Goal: Transaction & Acquisition: Purchase product/service

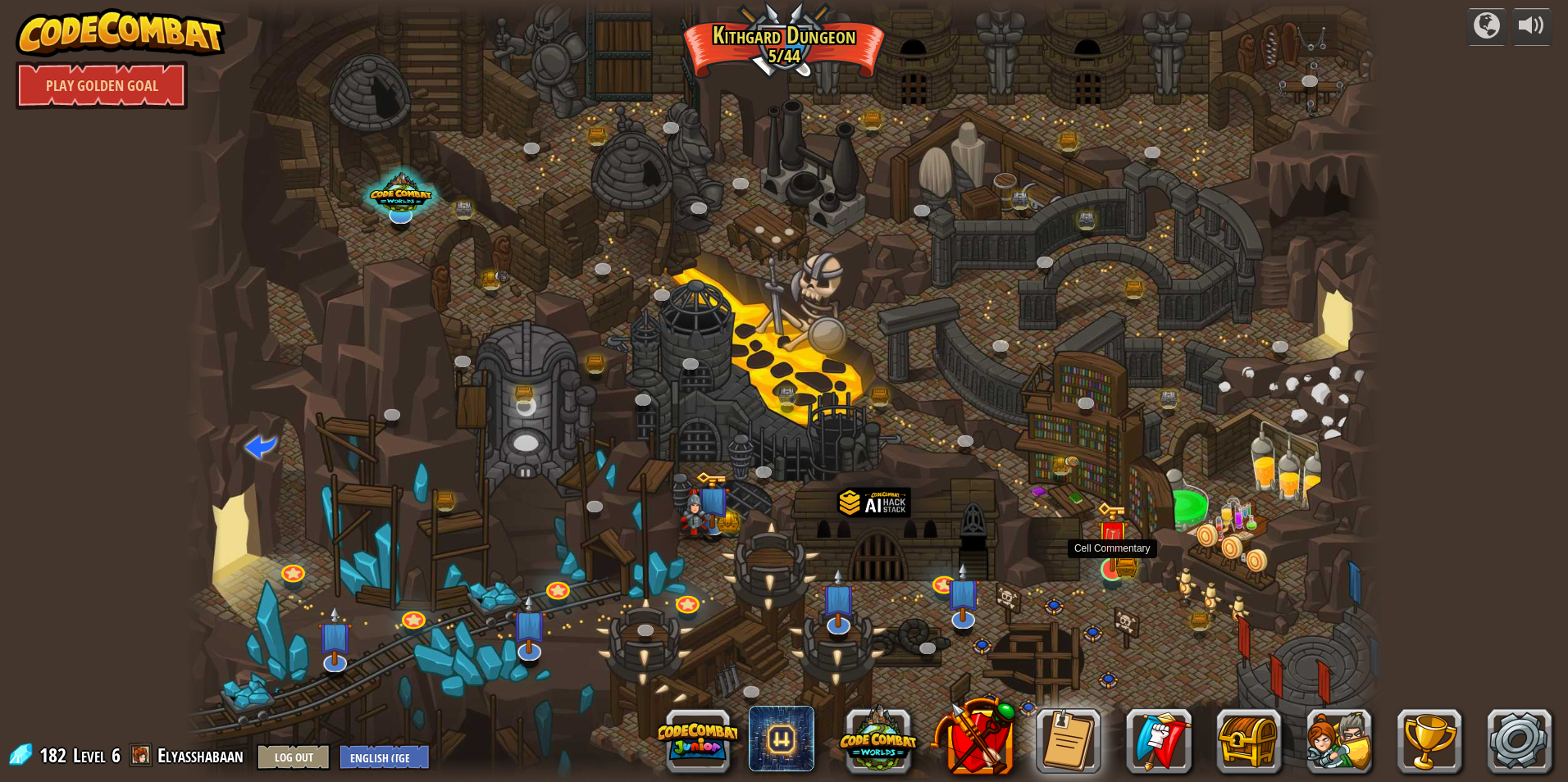
click at [1117, 561] on img at bounding box center [1112, 536] width 32 height 71
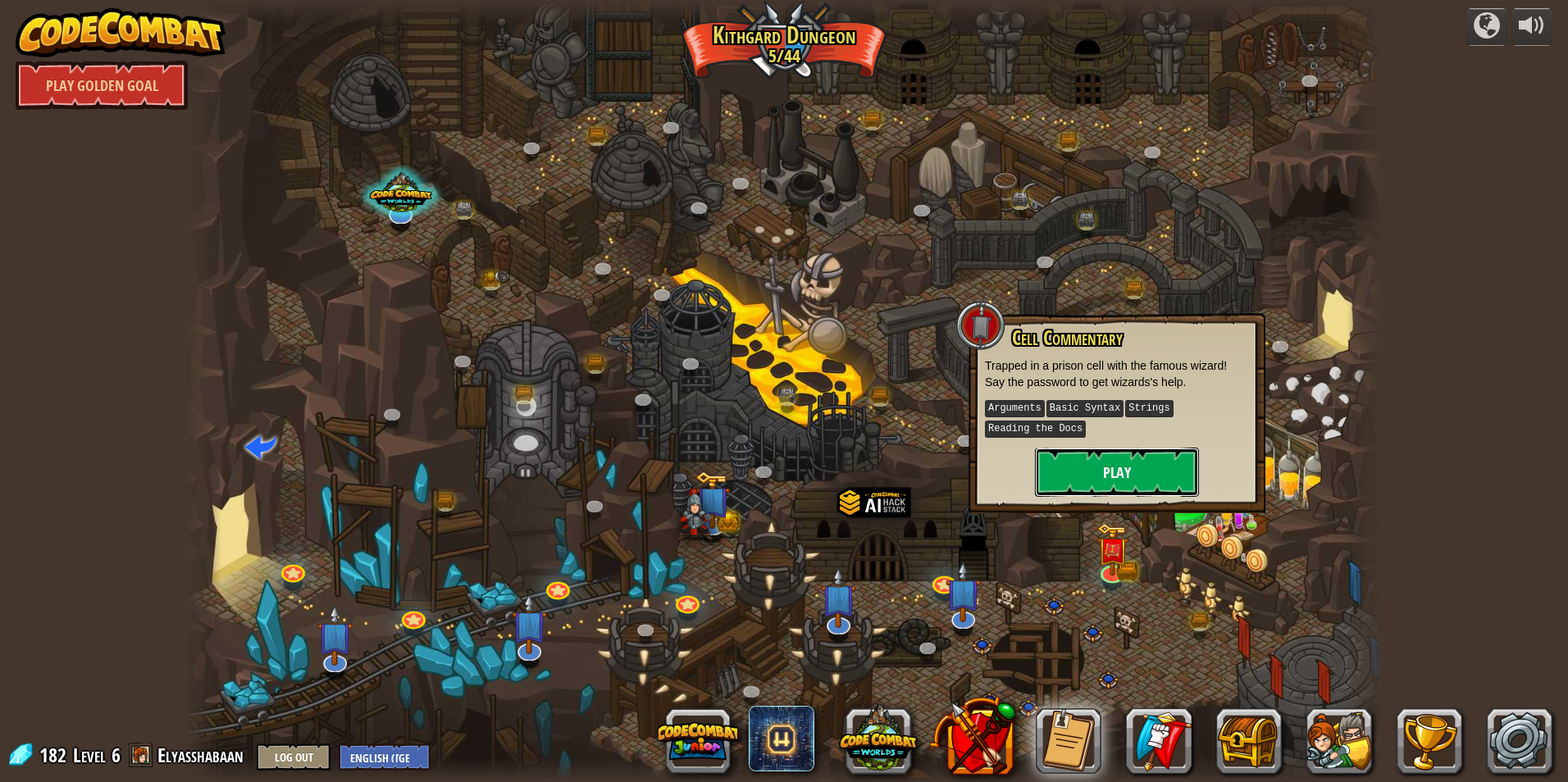
click at [1123, 477] on button "Play" at bounding box center [1117, 472] width 164 height 49
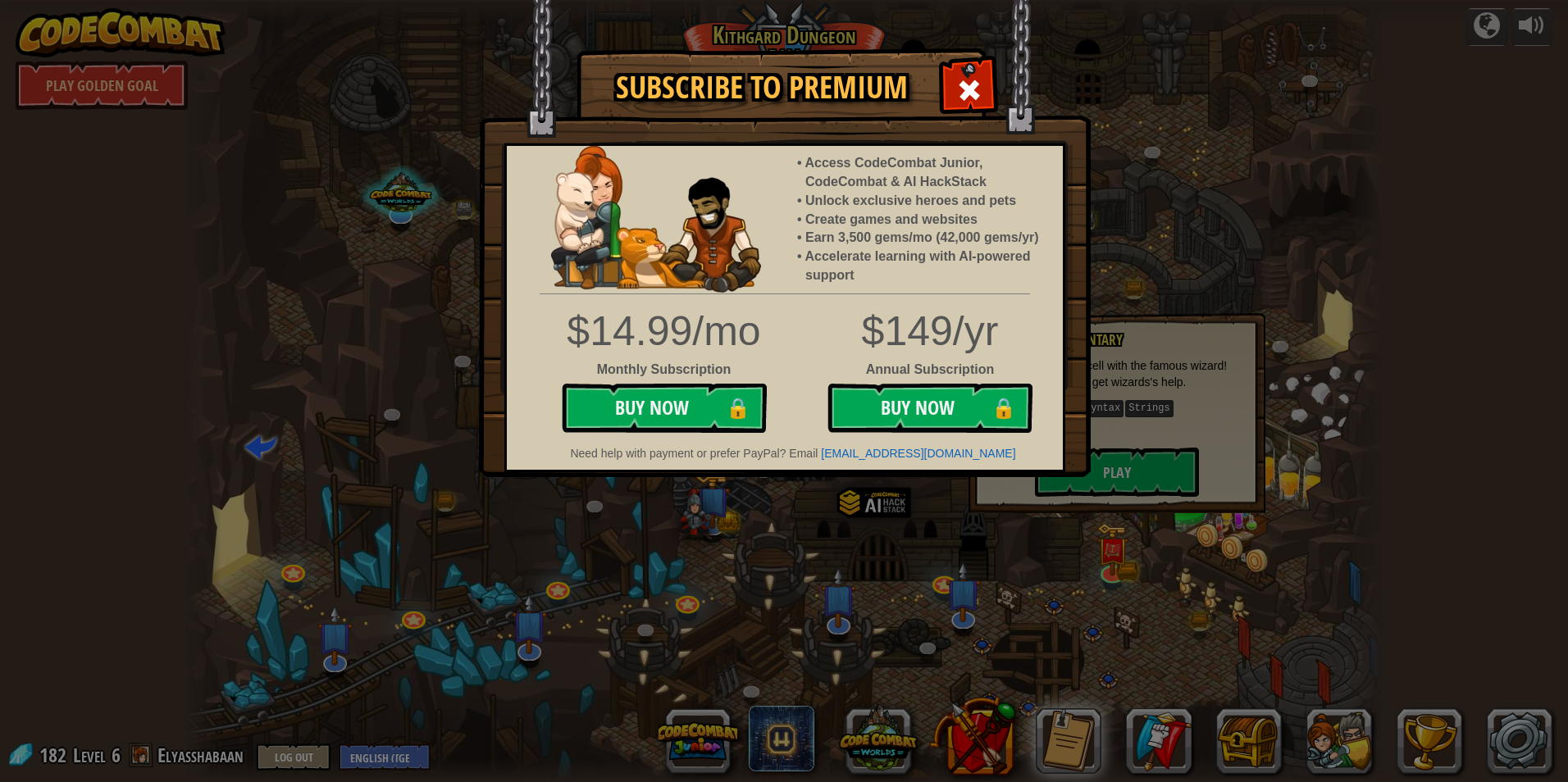
drag, startPoint x: 1418, startPoint y: 85, endPoint x: 1396, endPoint y: 146, distance: 64.8
click at [1413, 115] on div "Subscribe to Premium Access CodeCombat Junior, CodeCombat & AI HackStack Unlock…" at bounding box center [784, 391] width 1568 height 782
click at [688, 523] on div "Subscribe to Premium Access CodeCombat Junior, CodeCombat & AI HackStack Unlock…" at bounding box center [784, 391] width 1568 height 782
click at [965, 88] on span at bounding box center [969, 90] width 26 height 26
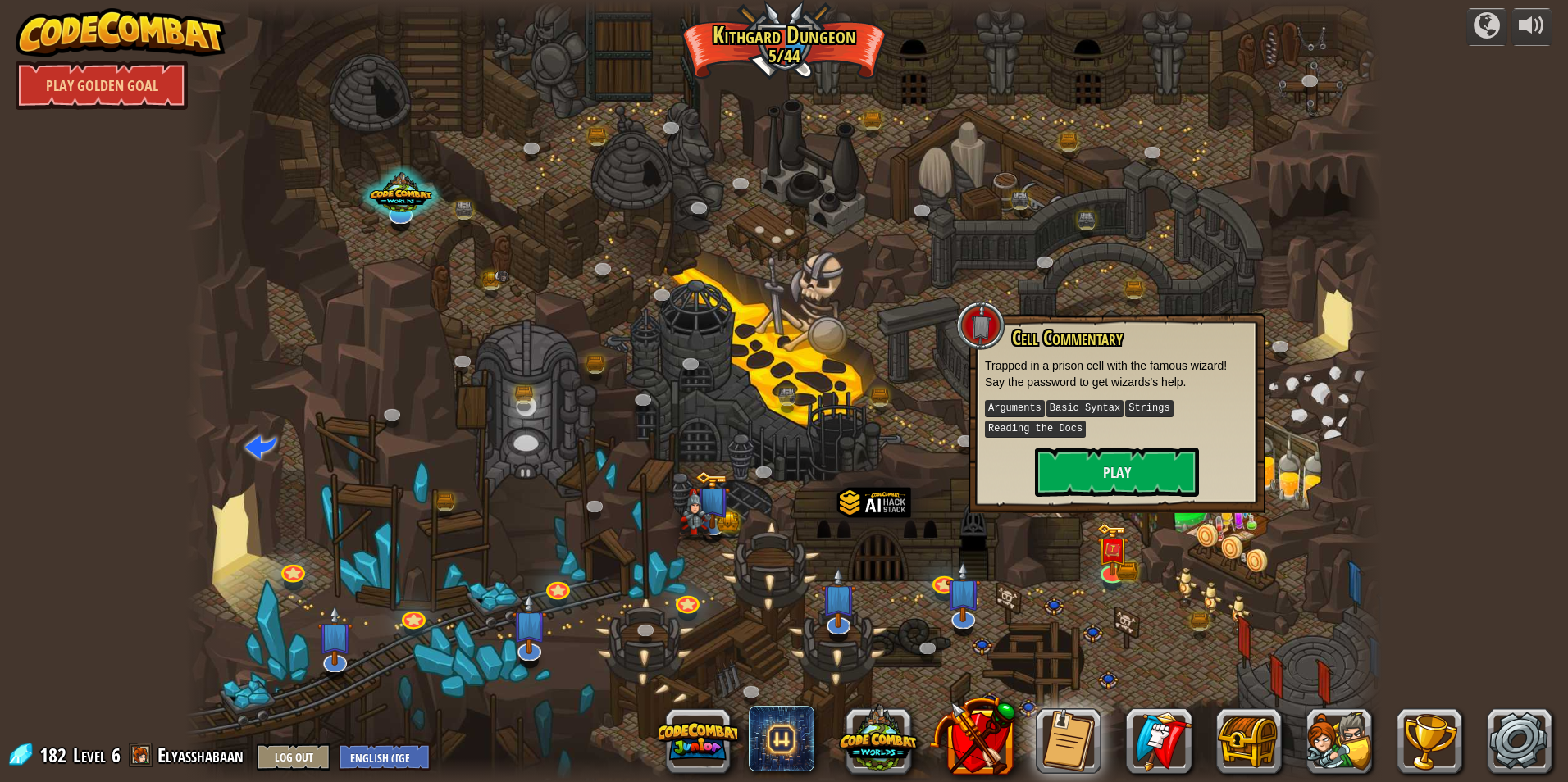
drag, startPoint x: 1293, startPoint y: 627, endPoint x: 719, endPoint y: 550, distance: 579.1
click at [719, 550] on div at bounding box center [783, 391] width 1197 height 782
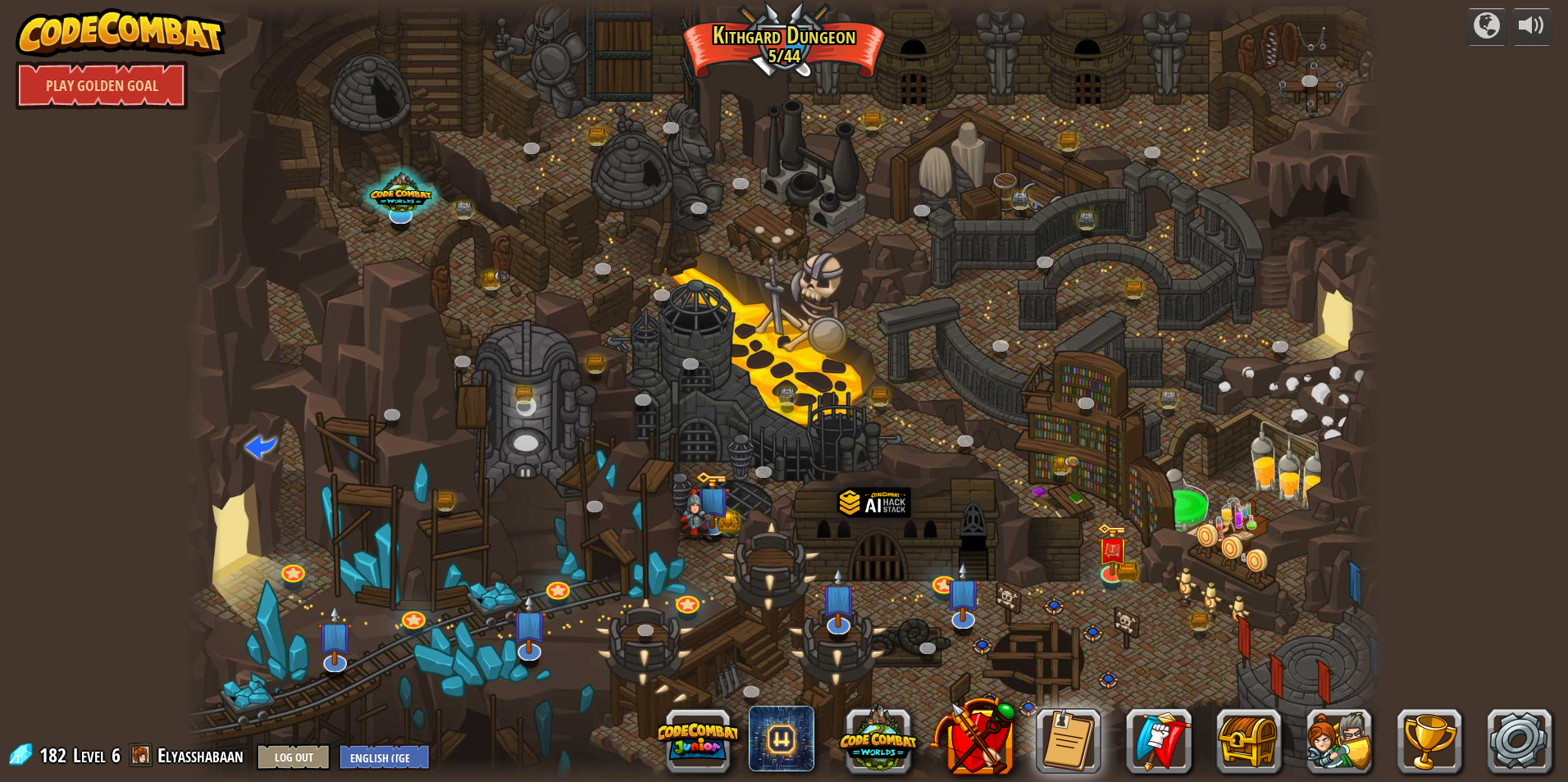
drag, startPoint x: 1410, startPoint y: 694, endPoint x: 1156, endPoint y: 632, distance: 261.5
click at [1156, 632] on div "powered by Play Golden Goal Twisted Canyon (Locked) Challenge: collect the most…" at bounding box center [784, 391] width 1568 height 782
click at [1430, 726] on button at bounding box center [1429, 741] width 65 height 65
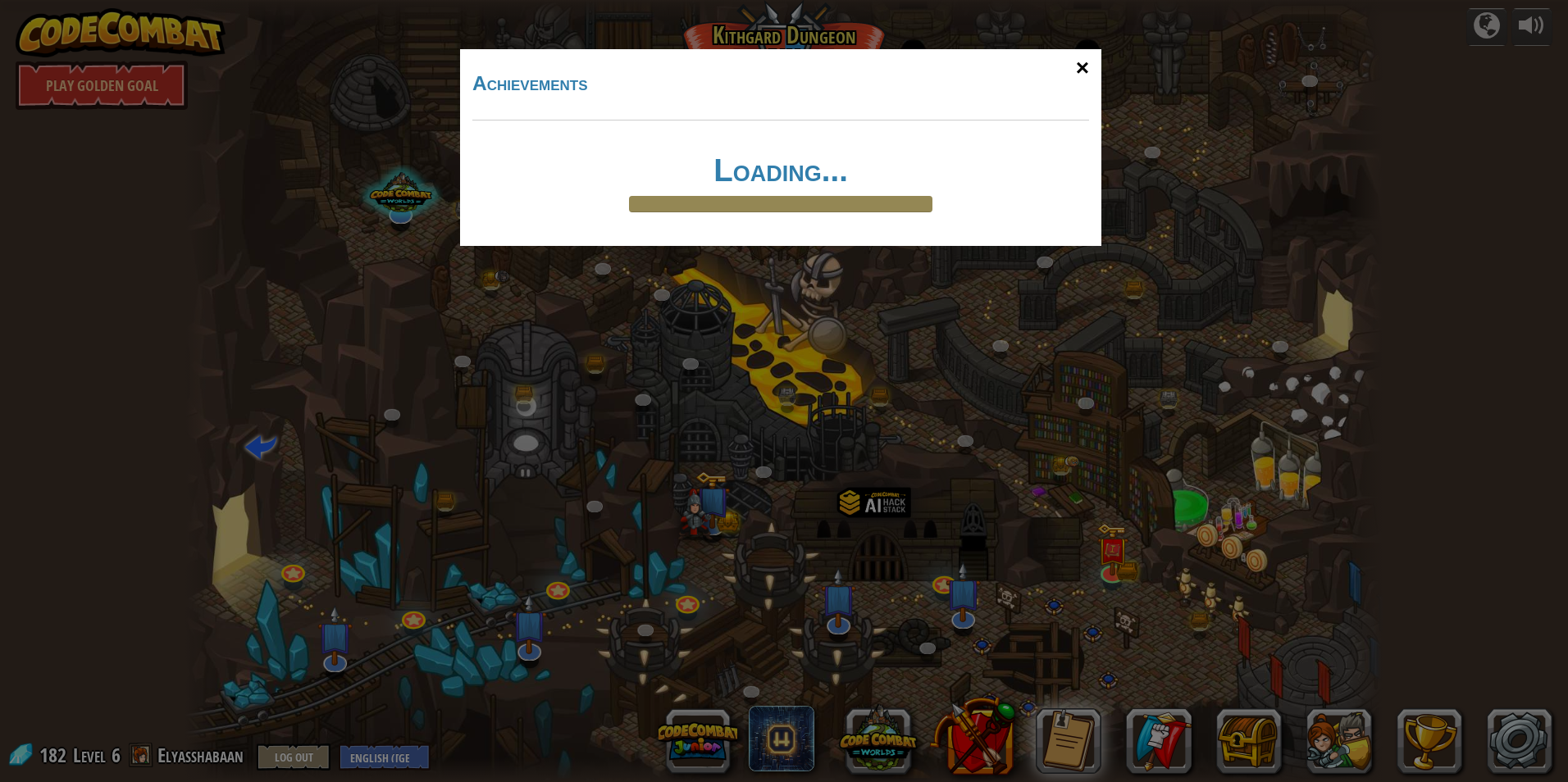
click at [1085, 68] on div "×" at bounding box center [1082, 68] width 38 height 48
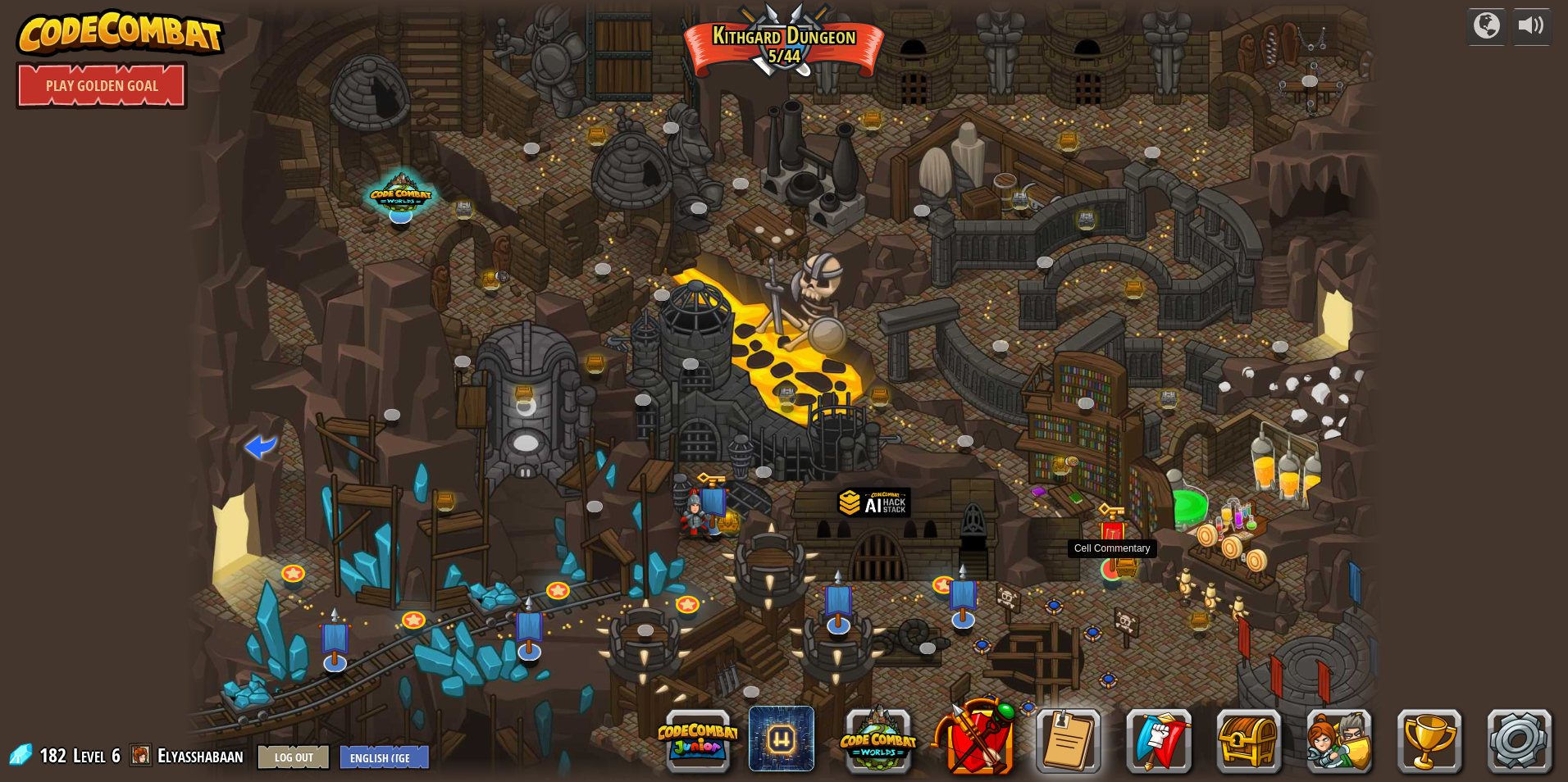
click at [1107, 571] on div at bounding box center [1112, 569] width 24 height 24
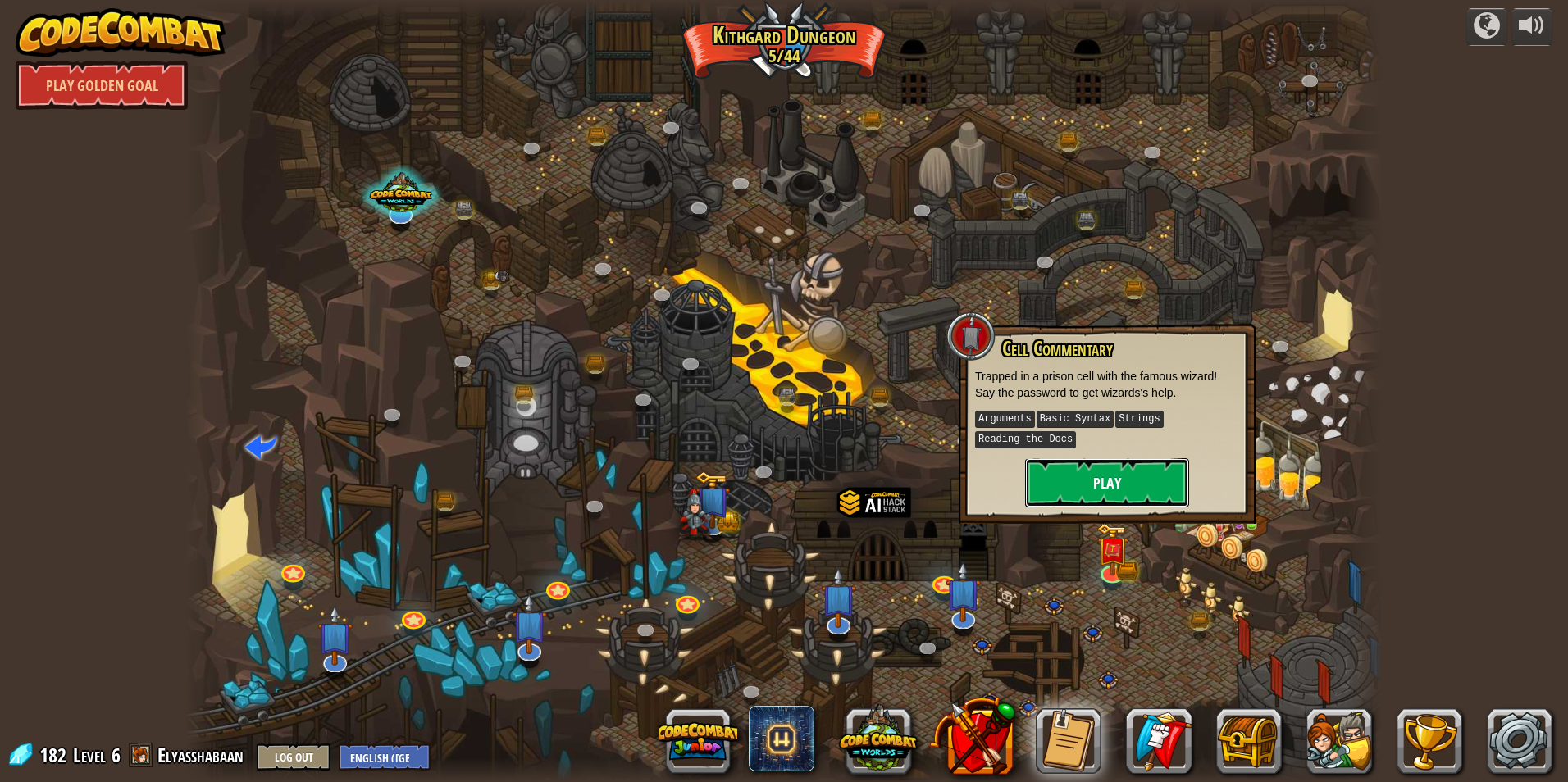
click at [1076, 499] on button "Play" at bounding box center [1107, 483] width 164 height 49
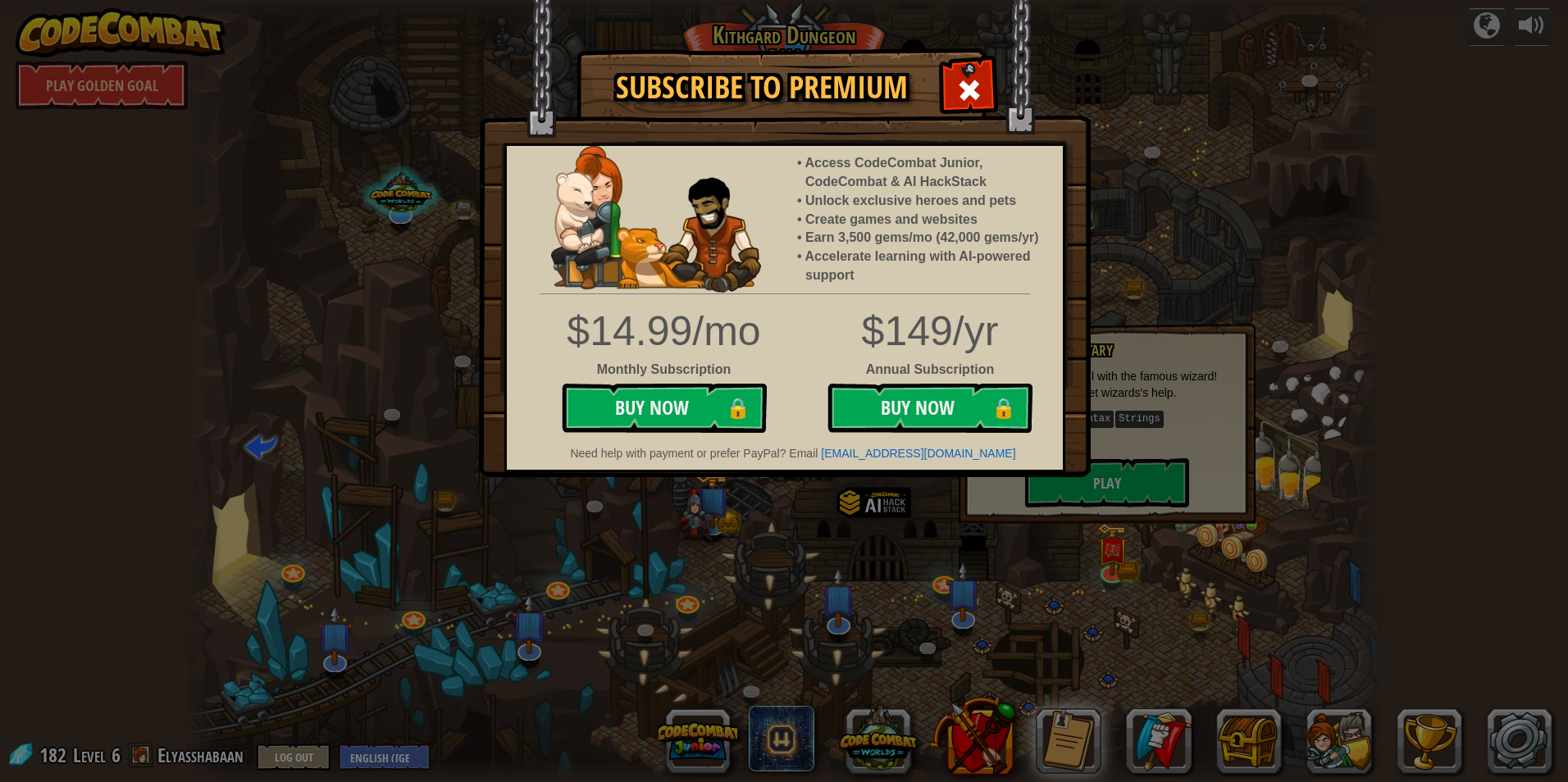
click at [408, 686] on div "Subscribe to Premium Access CodeCombat Junior, CodeCombat & AI HackStack Unlock…" at bounding box center [784, 391] width 1568 height 782
click at [287, 763] on div "Subscribe to Premium Access CodeCombat Junior, CodeCombat & AI HackStack Unlock…" at bounding box center [784, 391] width 1568 height 782
click at [544, 590] on div "Subscribe to Premium Access CodeCombat Junior, CodeCombat & AI HackStack Unlock…" at bounding box center [784, 391] width 1568 height 782
click at [977, 85] on span at bounding box center [969, 90] width 26 height 26
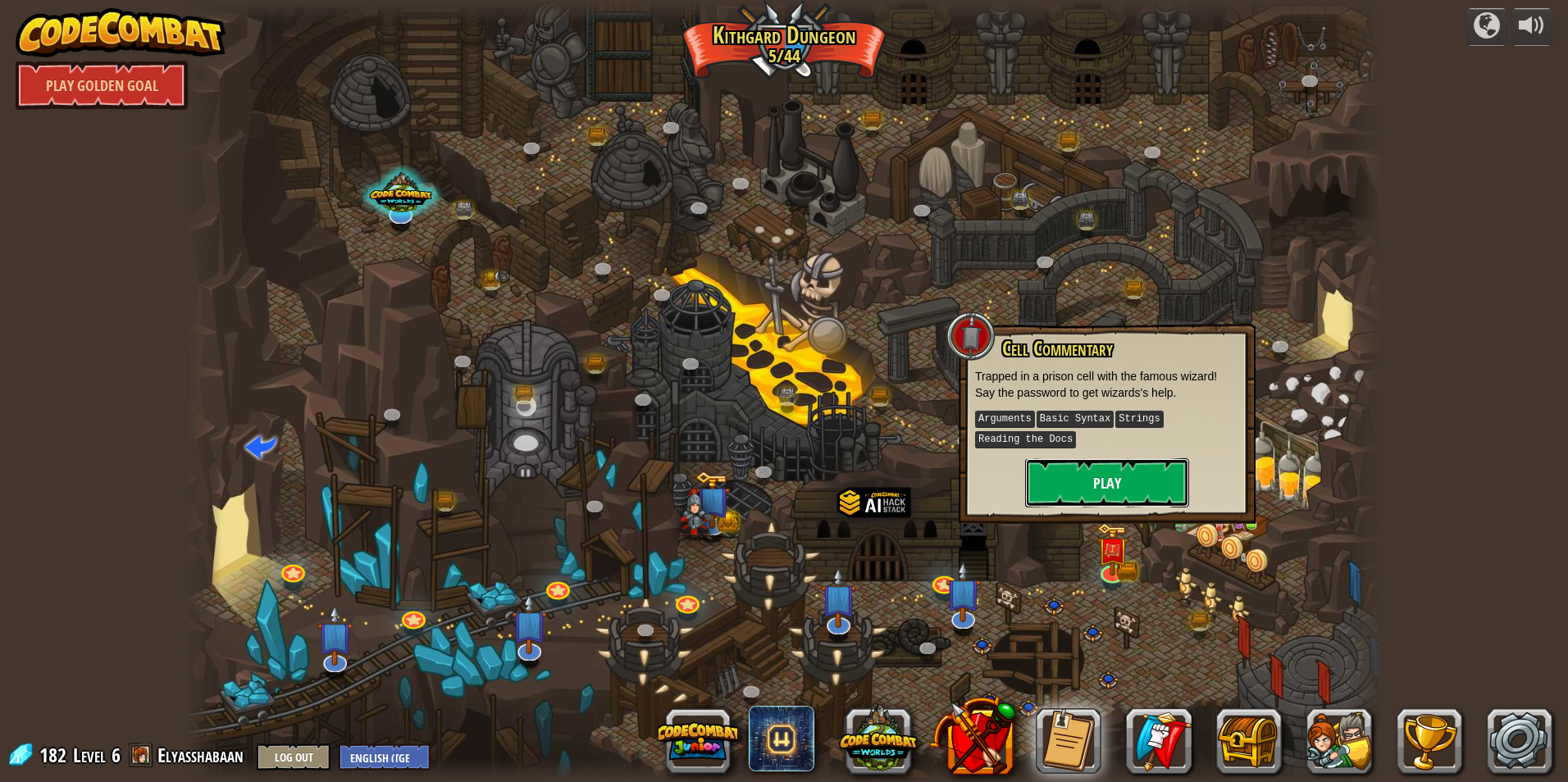
click at [1091, 482] on button "Play" at bounding box center [1107, 483] width 164 height 49
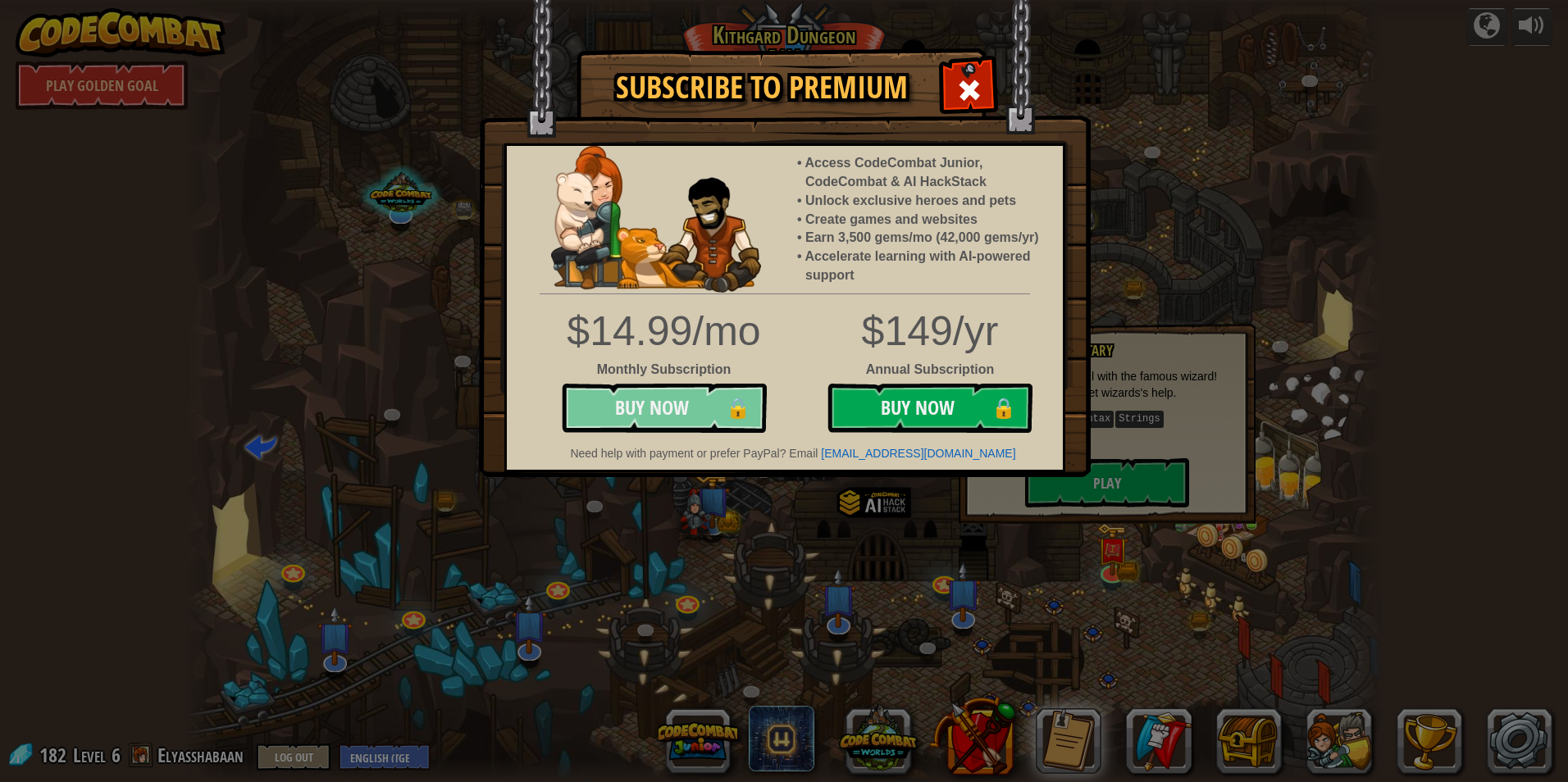
click at [682, 398] on button "Buy Now 🔒" at bounding box center [664, 408] width 205 height 49
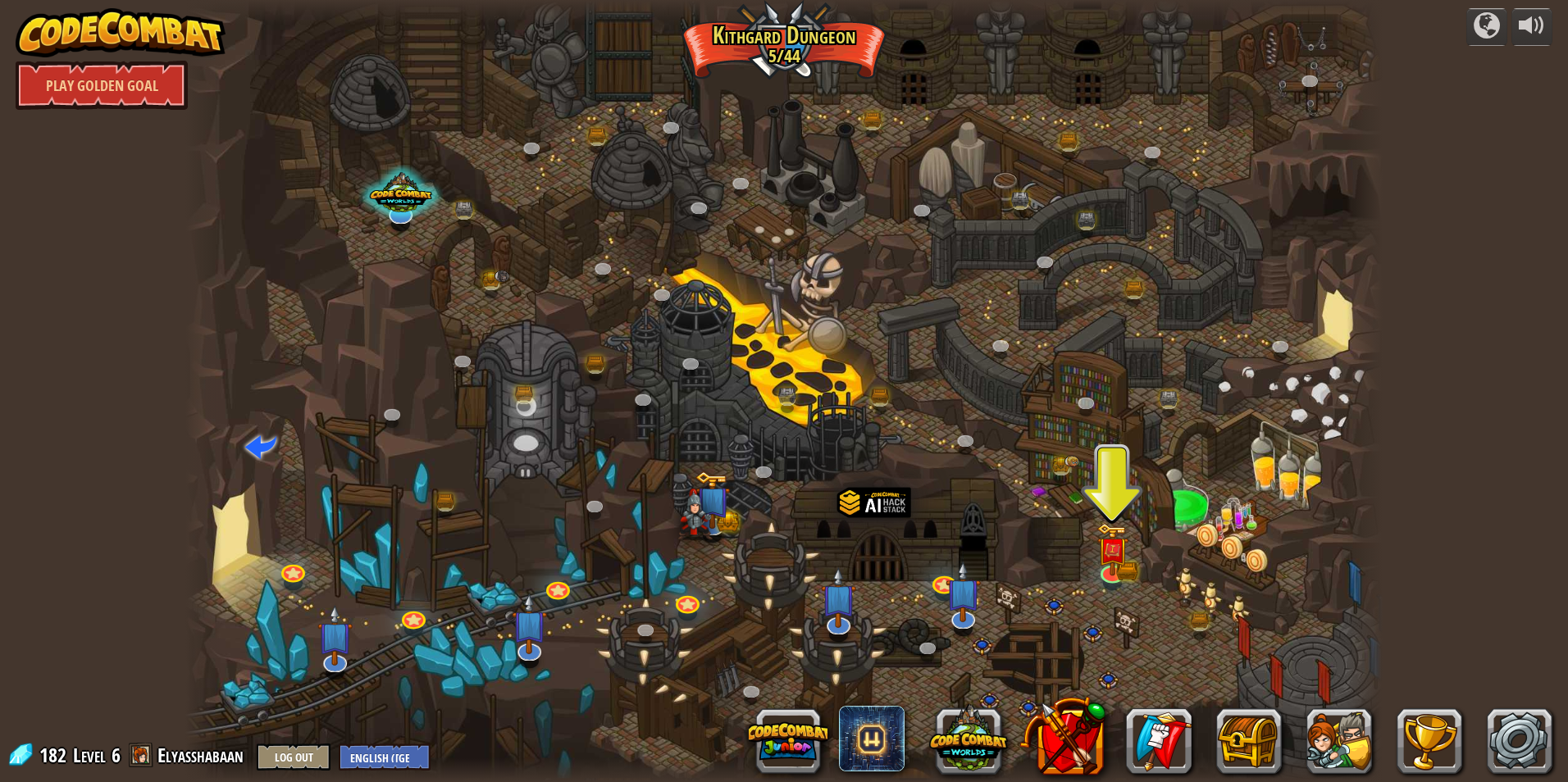
drag, startPoint x: 1410, startPoint y: 632, endPoint x: 1137, endPoint y: 600, distance: 274.9
click at [1138, 600] on div "powered by Play Golden Goal Twisted Canyon (Locked) Challenge: collect the most…" at bounding box center [784, 391] width 1568 height 782
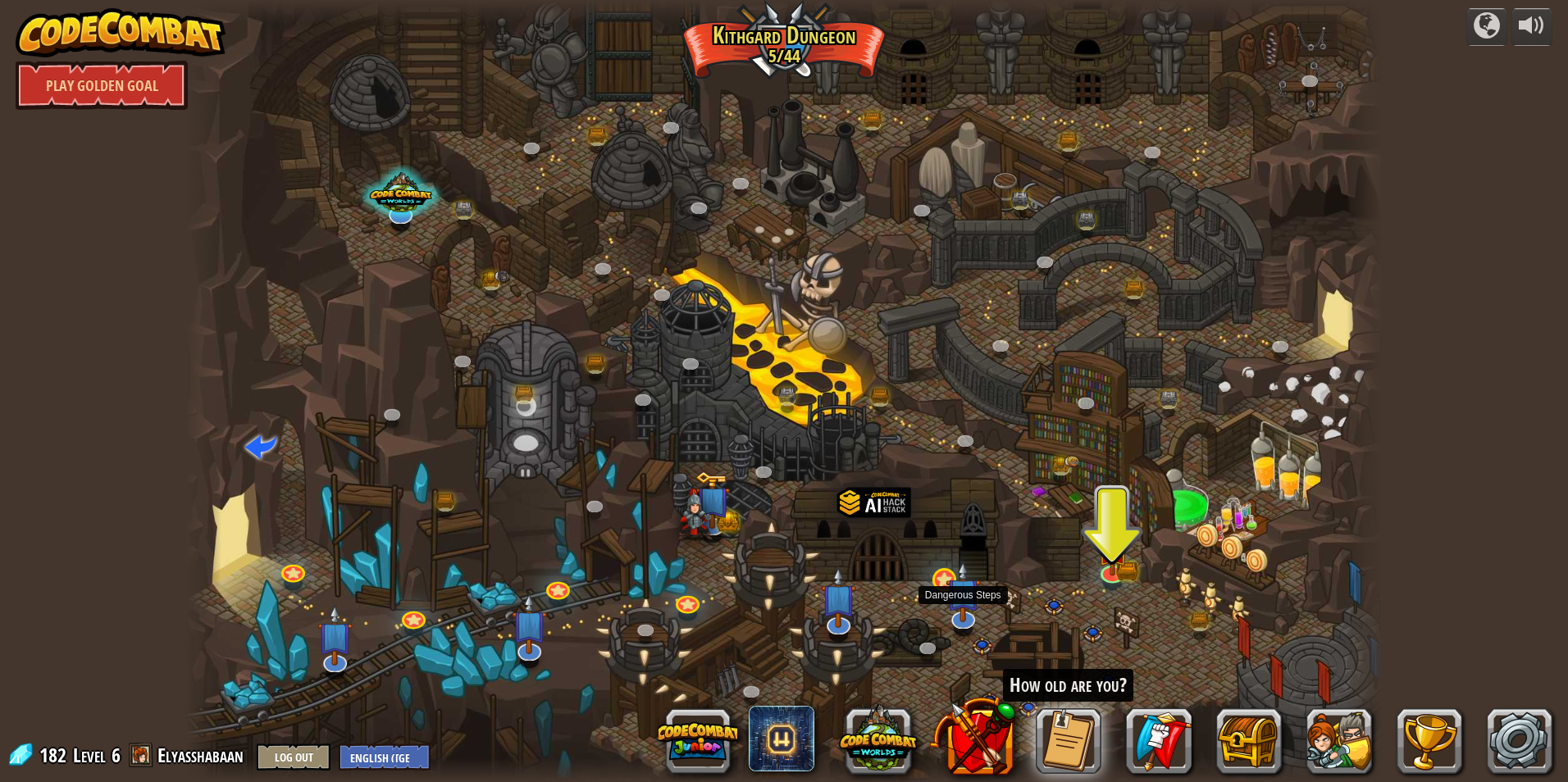
drag, startPoint x: 957, startPoint y: 587, endPoint x: 943, endPoint y: 589, distance: 14.1
click at [954, 587] on img at bounding box center [963, 592] width 35 height 61
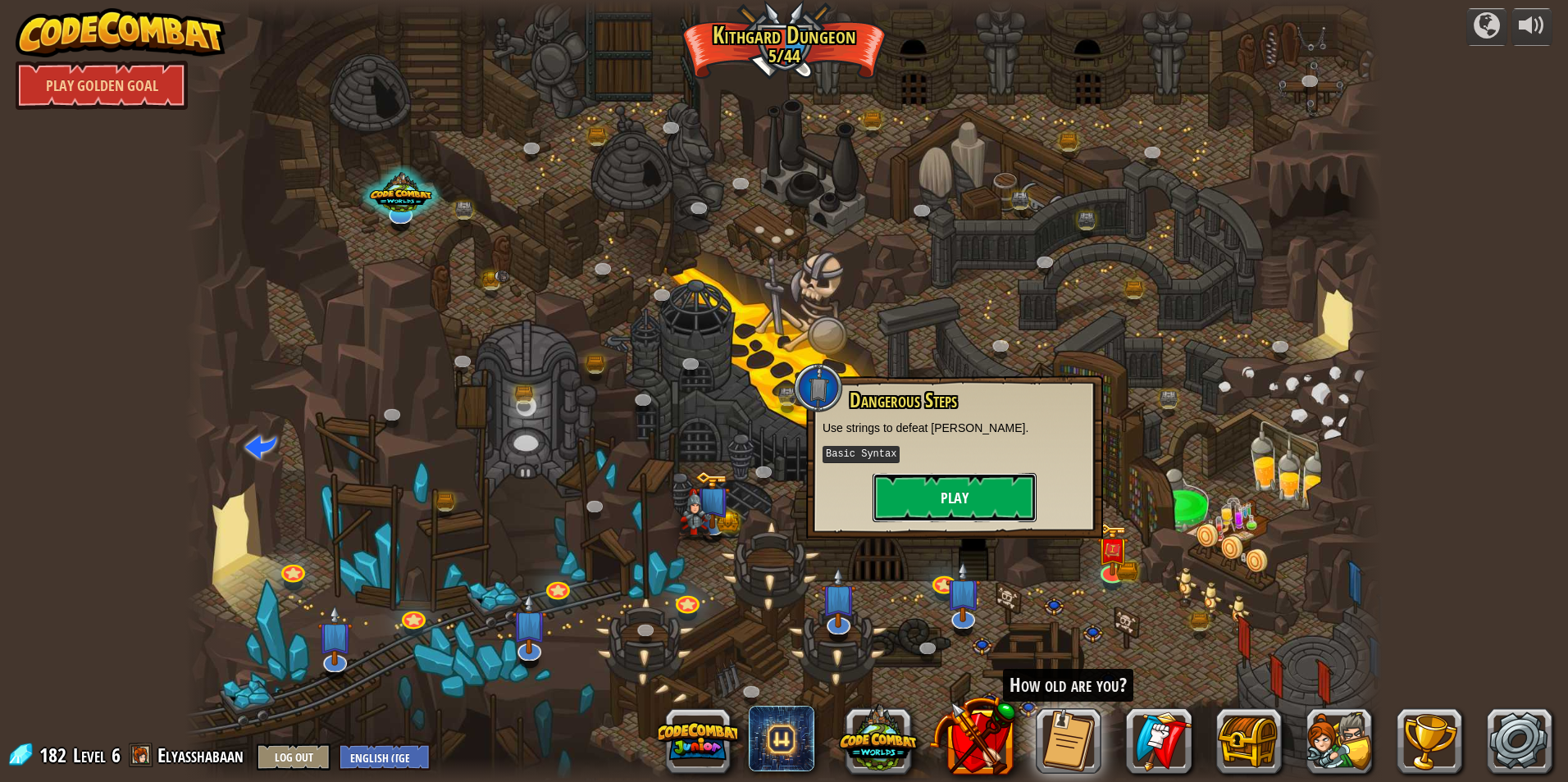
click at [965, 503] on button "Play" at bounding box center [954, 497] width 164 height 49
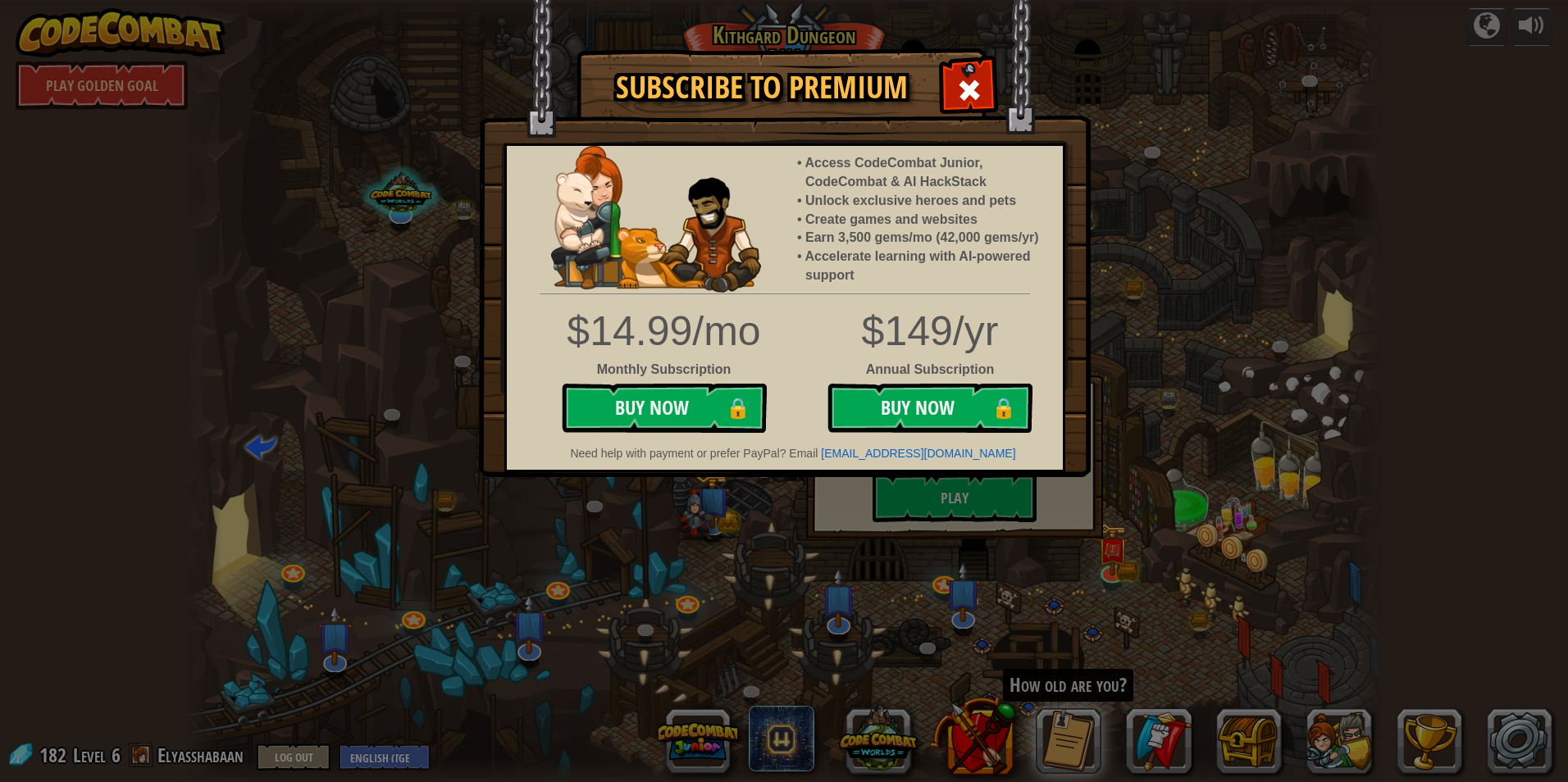
click at [727, 548] on div "Subscribe to Premium Access CodeCombat Junior, CodeCombat & AI HackStack Unlock…" at bounding box center [784, 391] width 1568 height 782
click at [985, 88] on div at bounding box center [969, 88] width 52 height 52
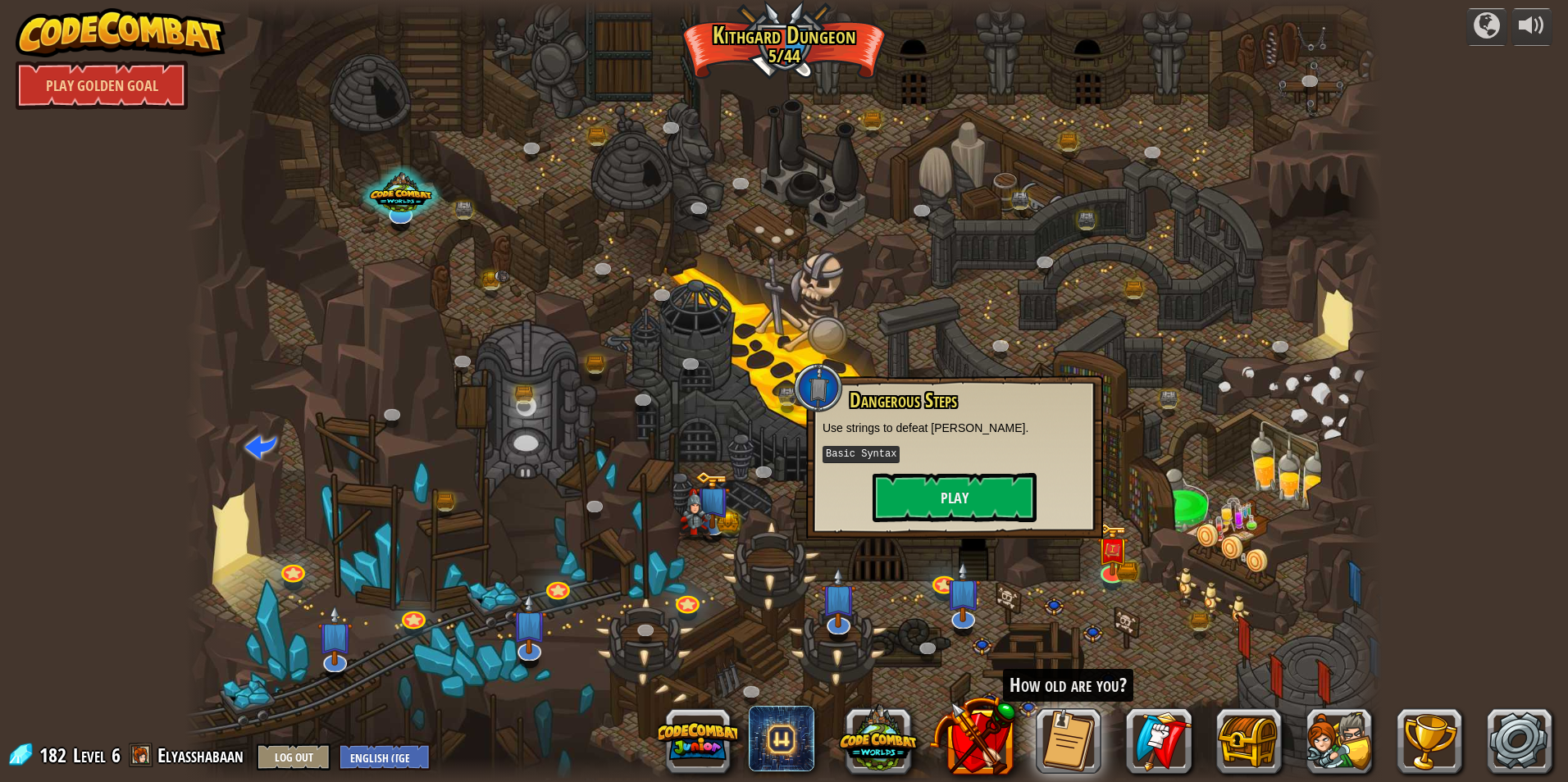
click at [111, 750] on div "Level 6" at bounding box center [95, 754] width 49 height 27
click at [131, 753] on span at bounding box center [141, 754] width 25 height 25
click at [138, 754] on span at bounding box center [141, 754] width 25 height 25
click at [1120, 575] on div "Twisted Canyon (Locked) Challenge: collect the most gold using all the programm…" at bounding box center [783, 391] width 1197 height 782
click at [1119, 574] on link at bounding box center [1111, 568] width 33 height 33
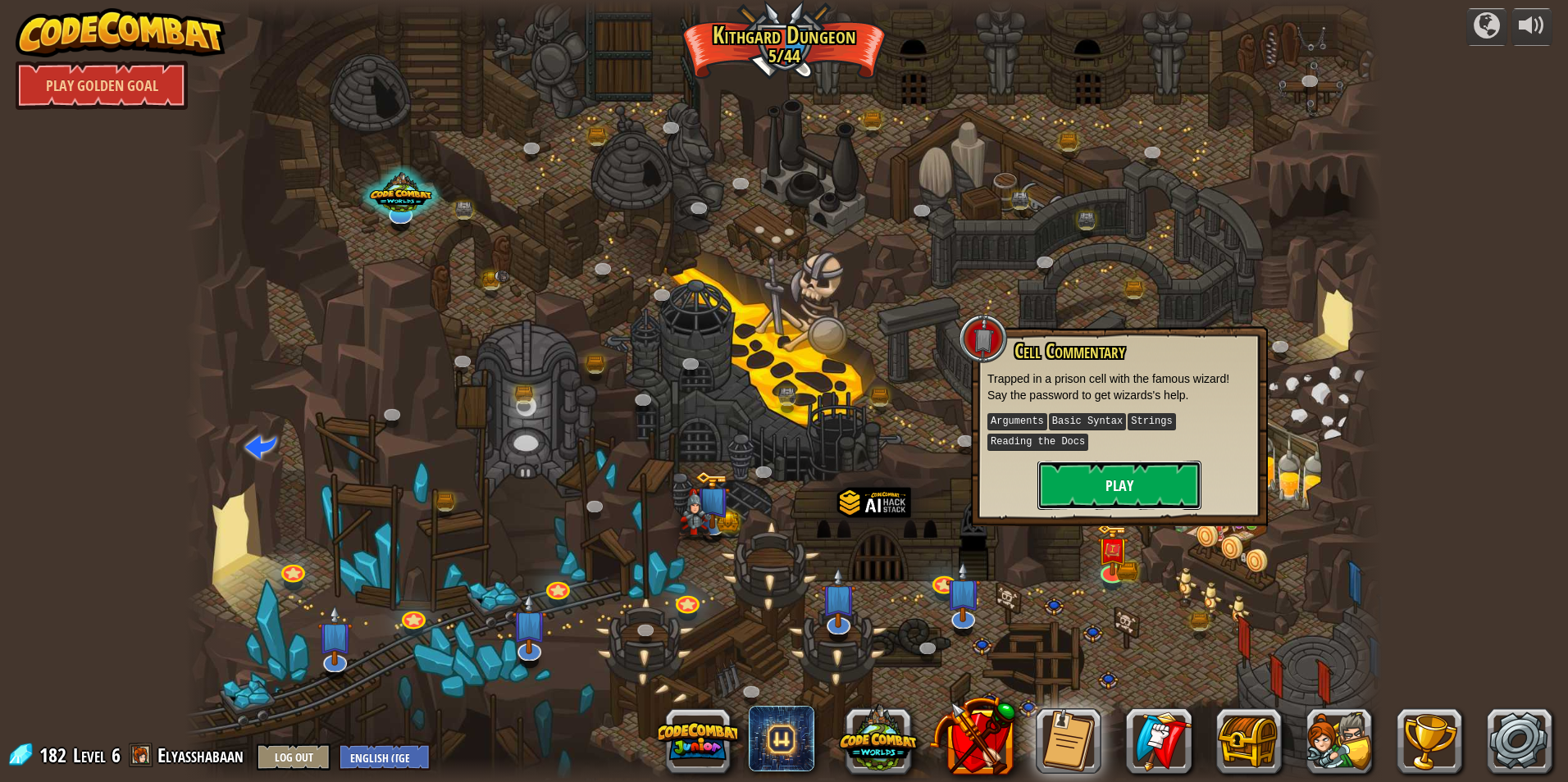
click at [1125, 474] on button "Play" at bounding box center [1119, 484] width 164 height 49
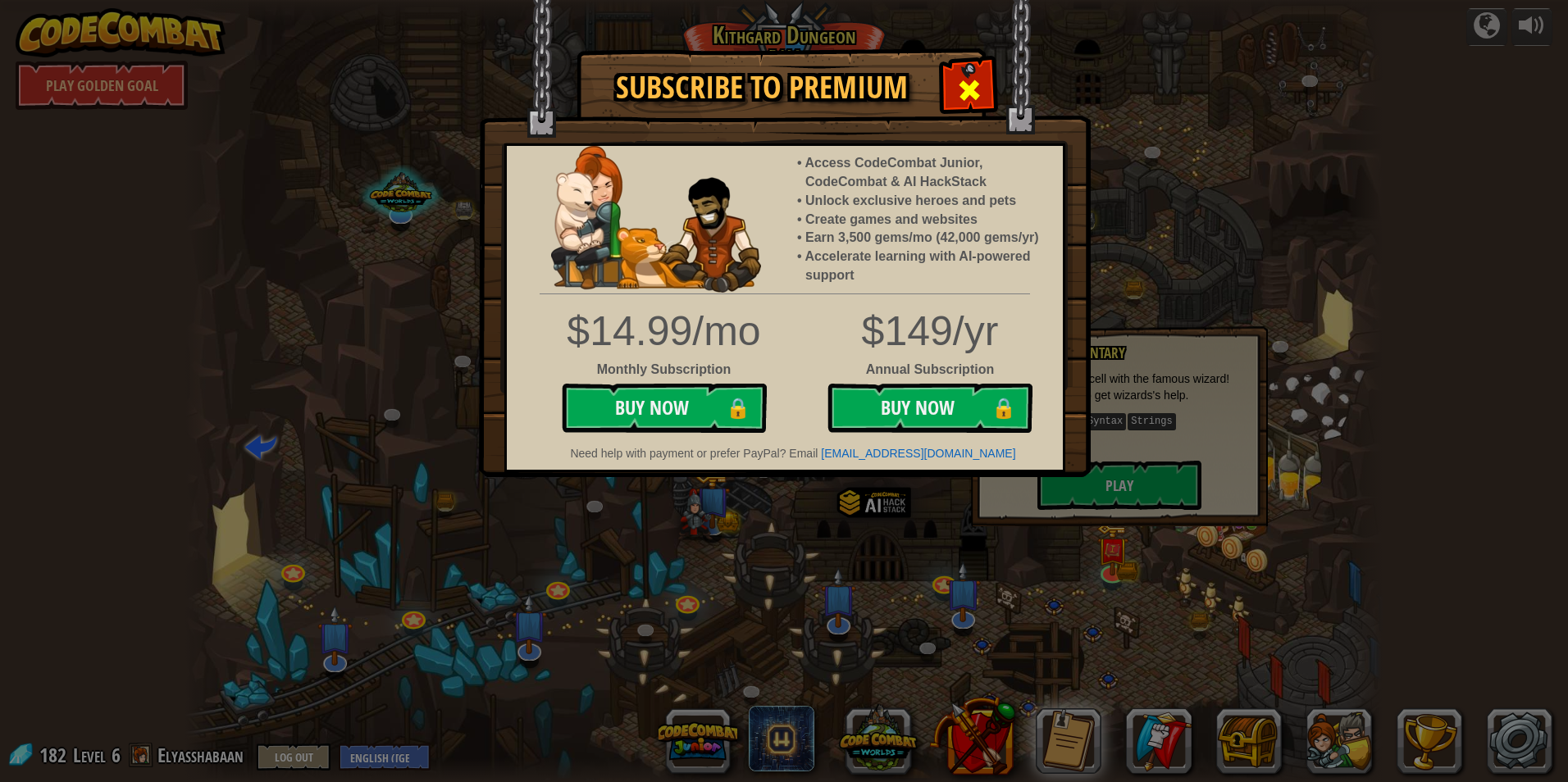
click at [947, 88] on div at bounding box center [969, 88] width 52 height 52
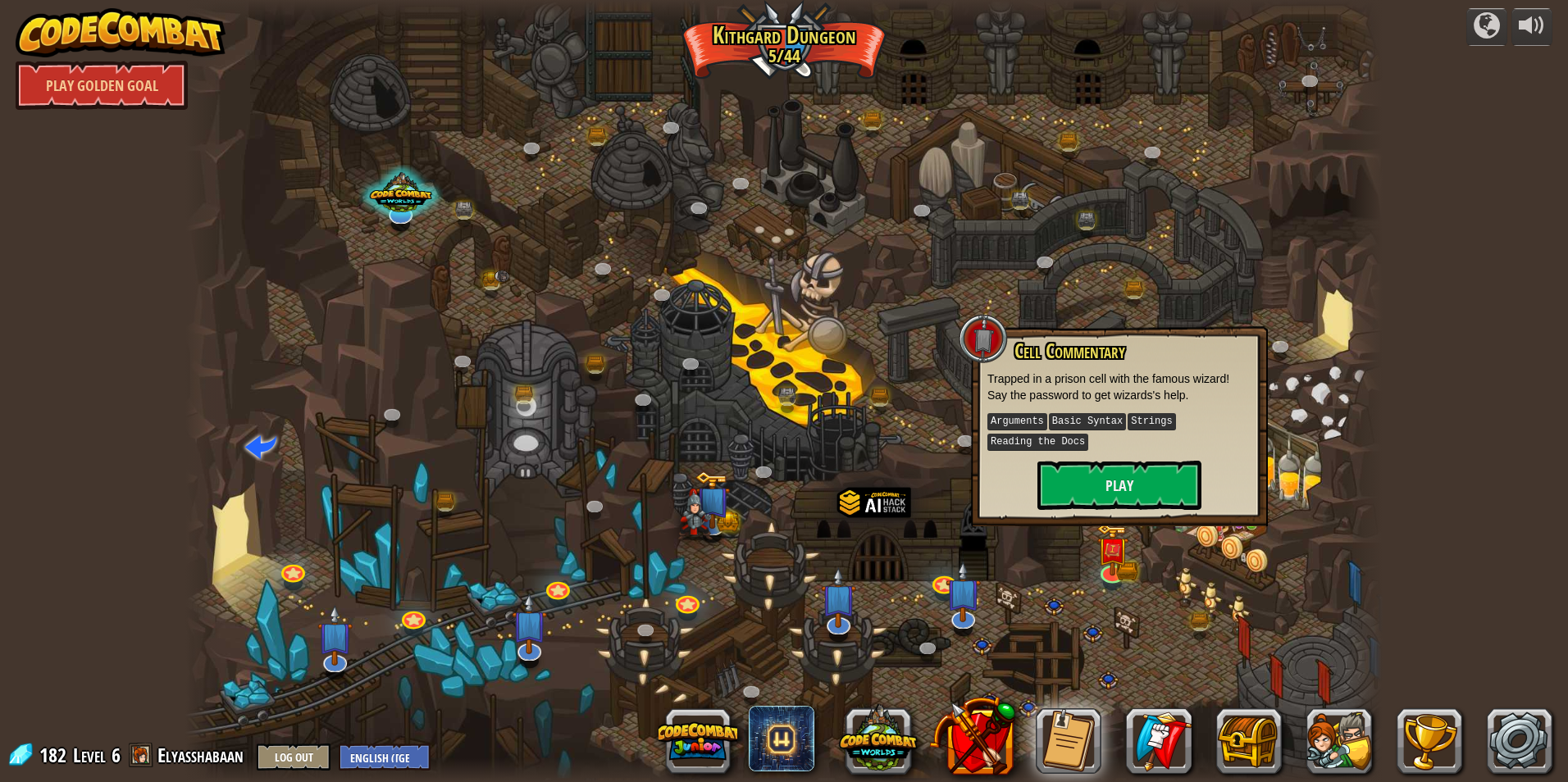
click at [1030, 495] on div "Cell Commentary Trapped in a prison cell with the famous wizard! Say the passwo…" at bounding box center [1119, 425] width 264 height 169
click at [1093, 478] on button "Play" at bounding box center [1119, 484] width 164 height 49
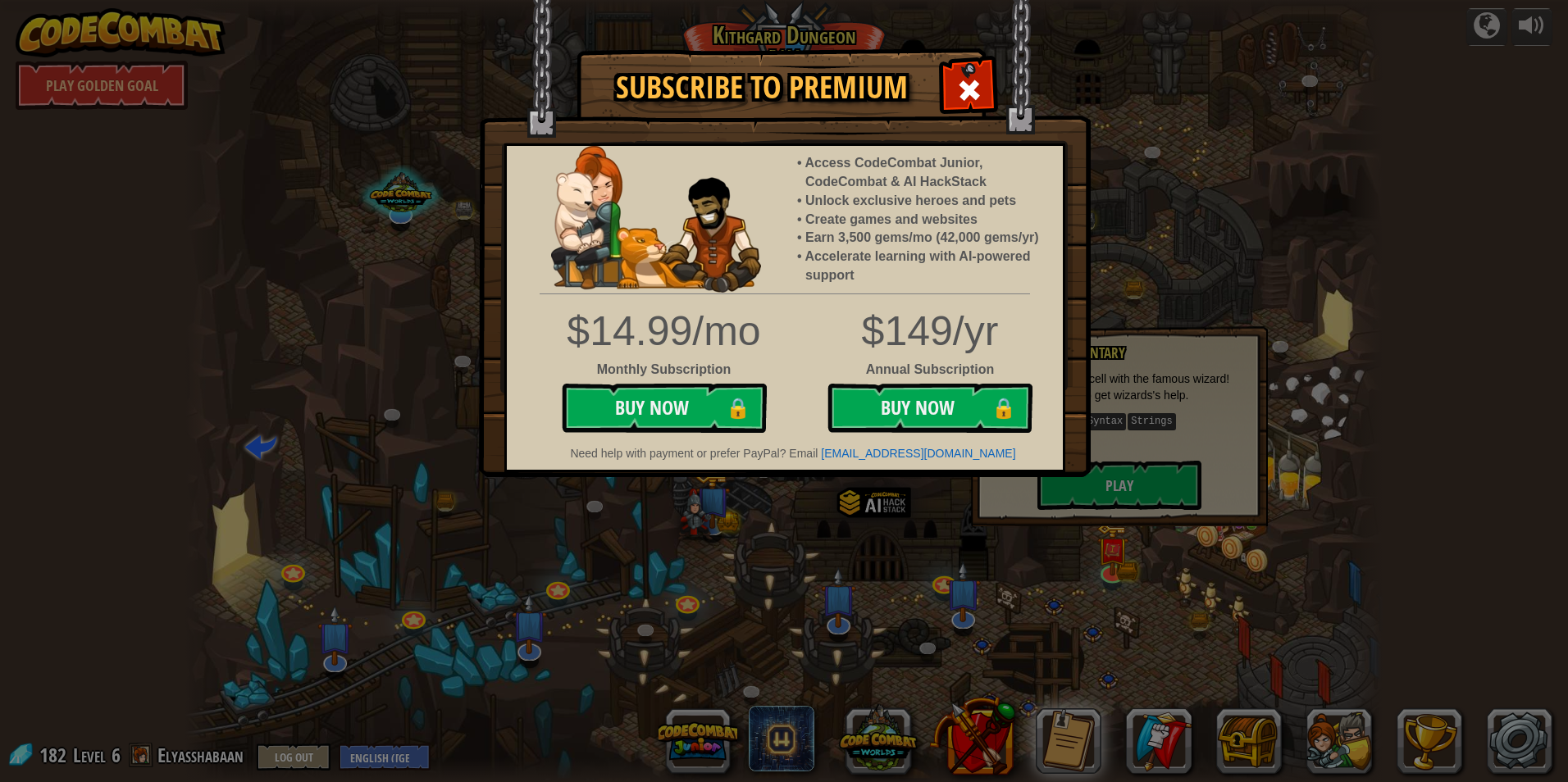
click at [952, 95] on div at bounding box center [969, 88] width 52 height 52
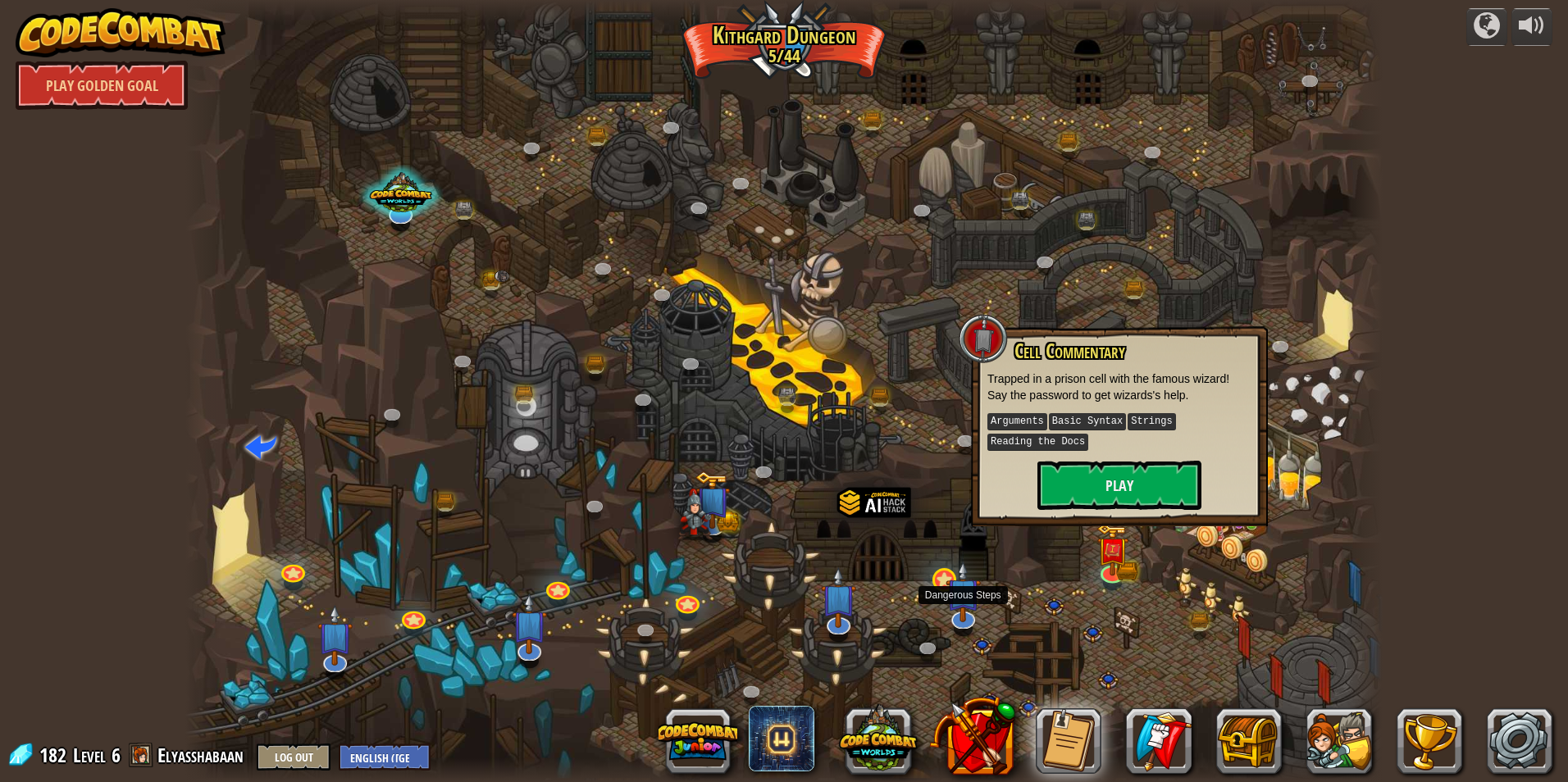
click at [945, 578] on img at bounding box center [963, 592] width 35 height 61
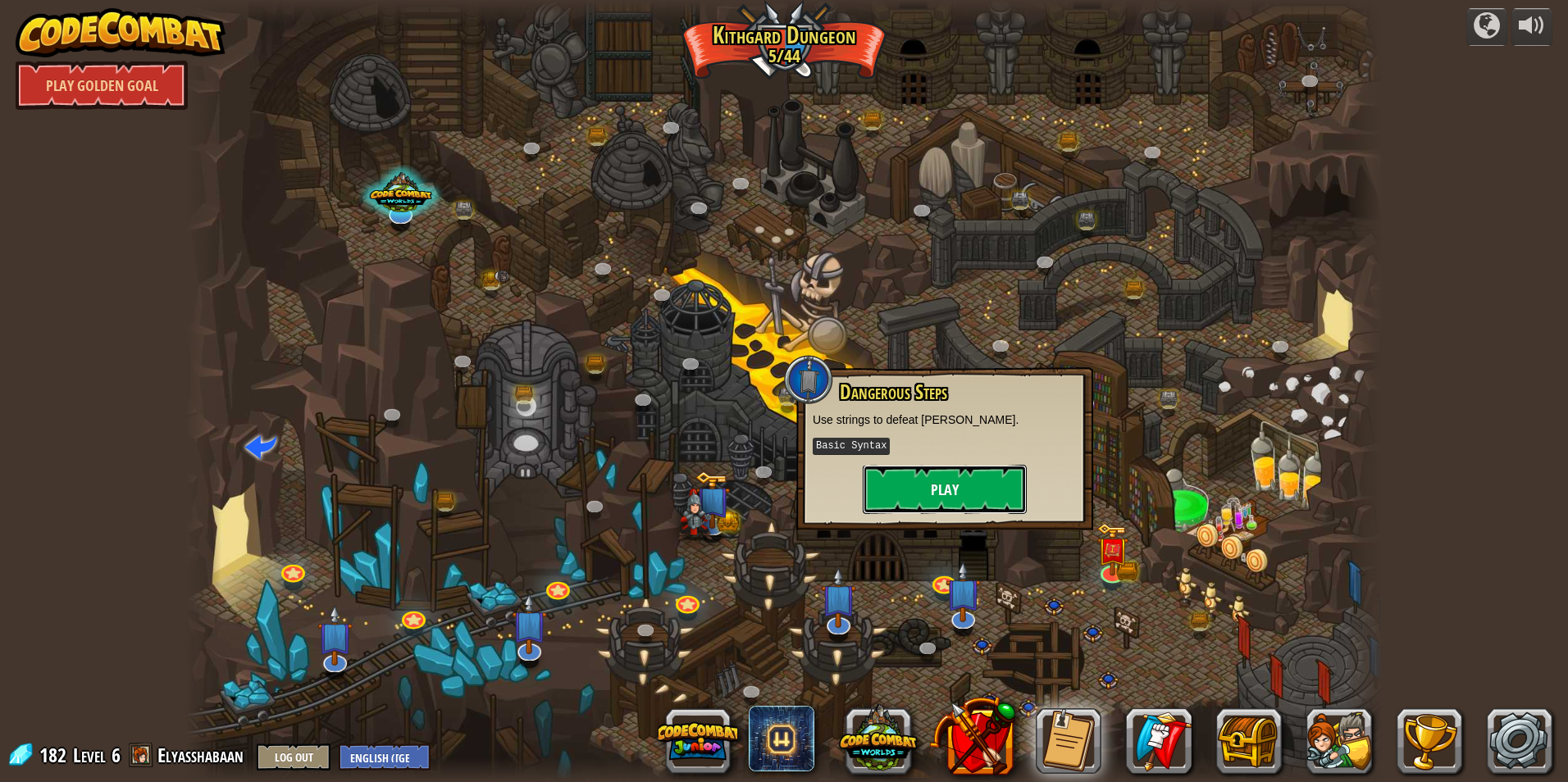
click at [930, 467] on button "Play" at bounding box center [944, 489] width 164 height 49
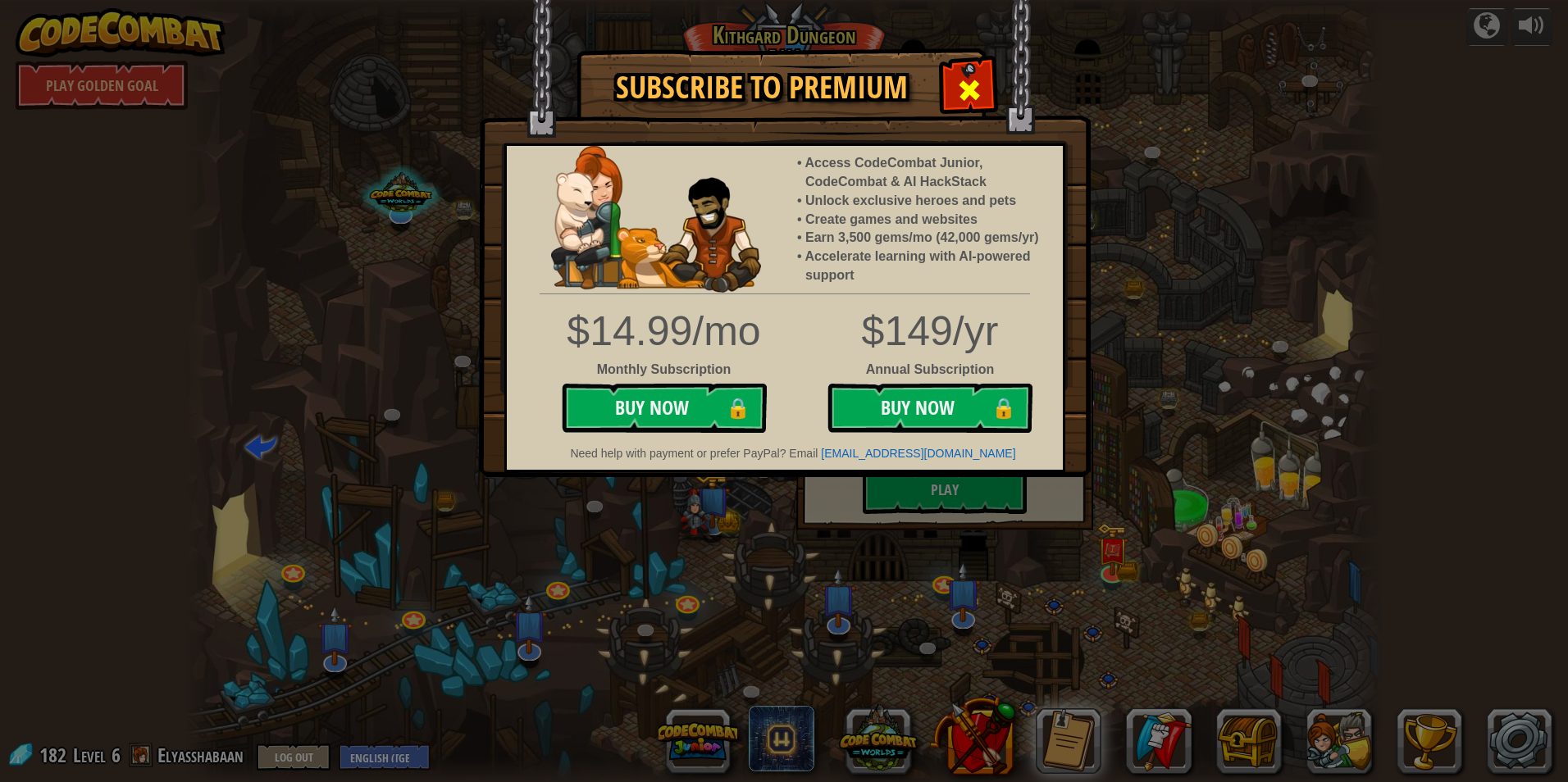
click at [981, 75] on div at bounding box center [969, 88] width 52 height 52
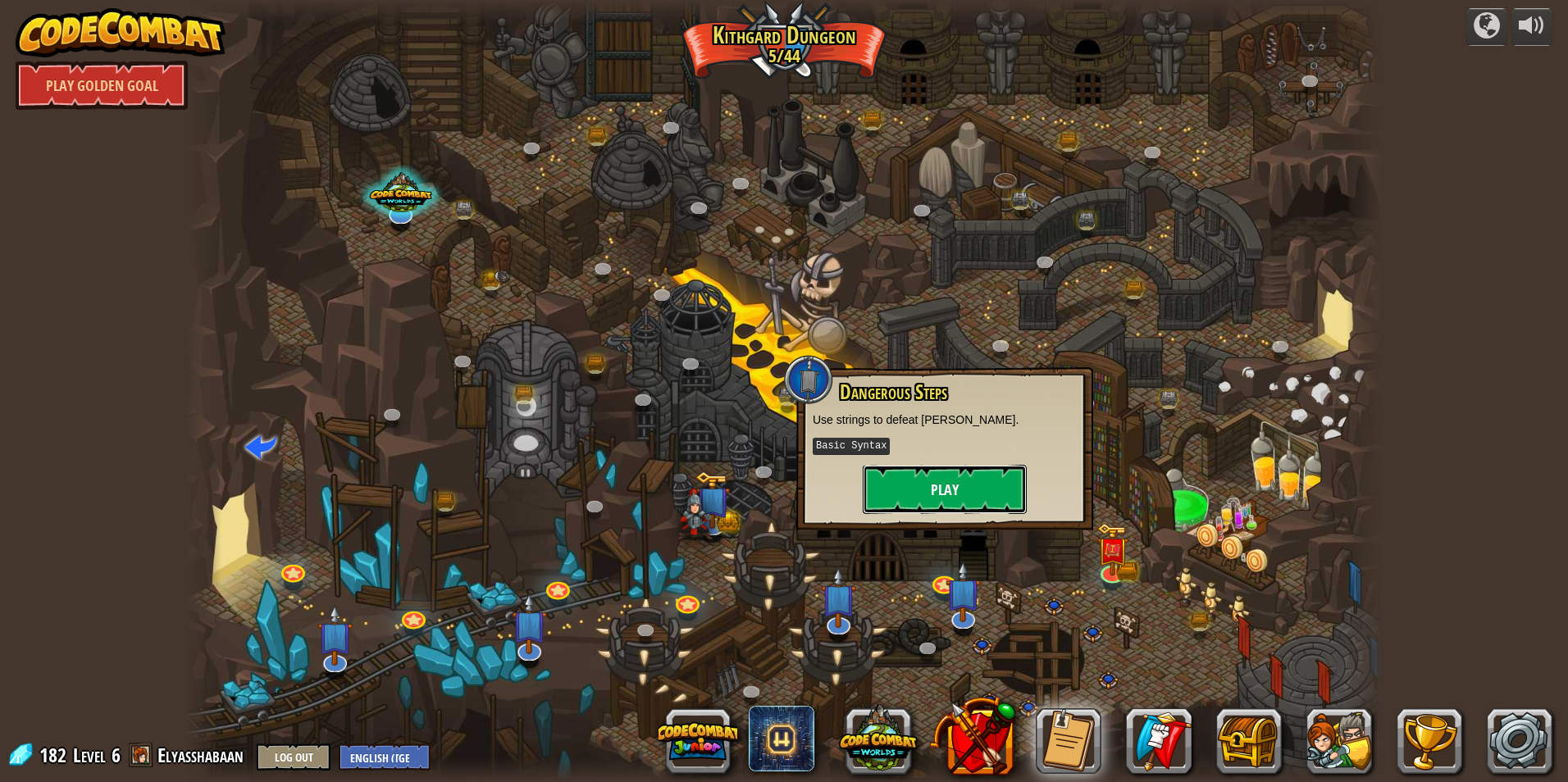
click at [968, 483] on button "Play" at bounding box center [944, 489] width 164 height 49
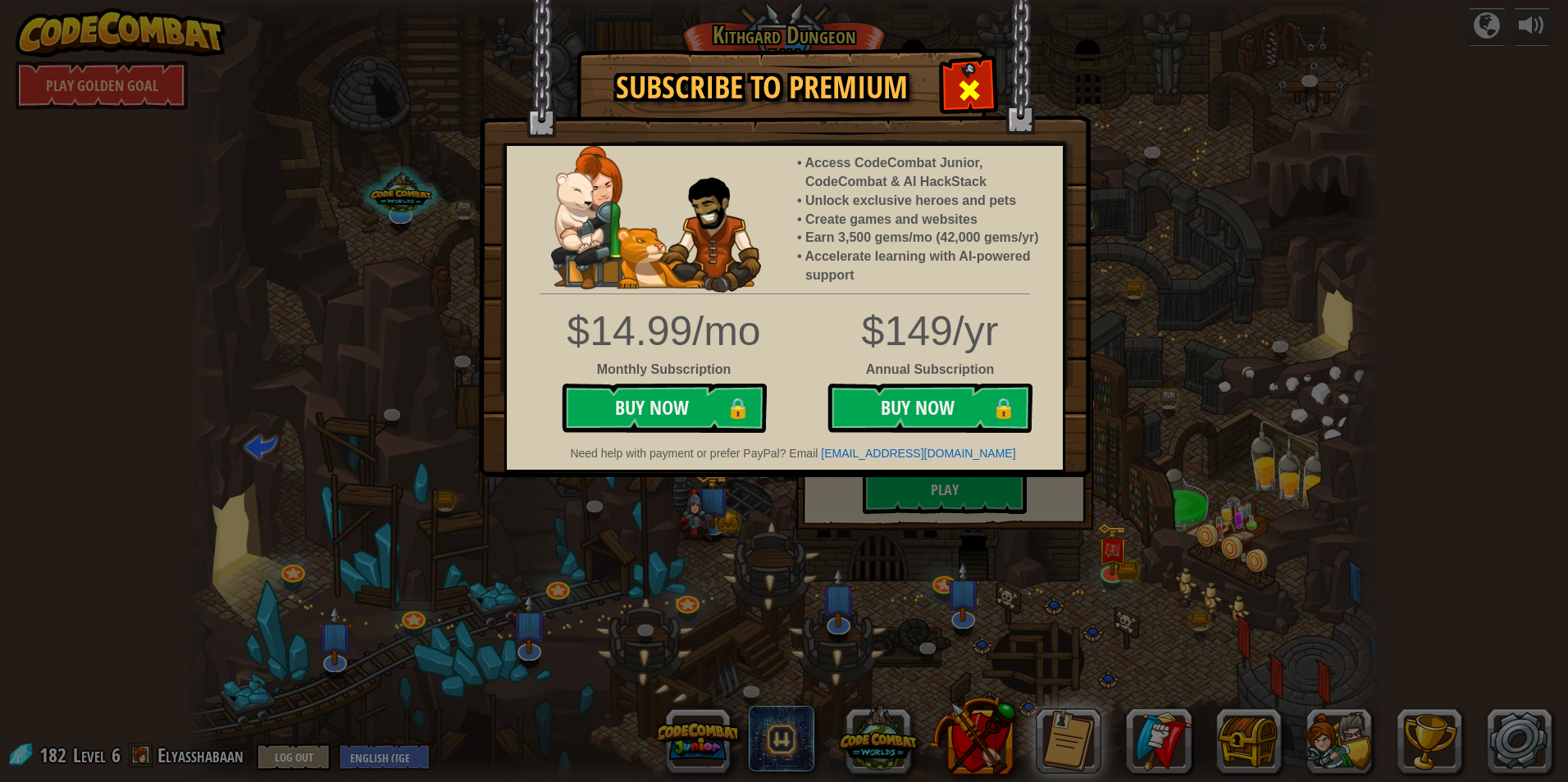
click at [964, 88] on span at bounding box center [969, 90] width 26 height 26
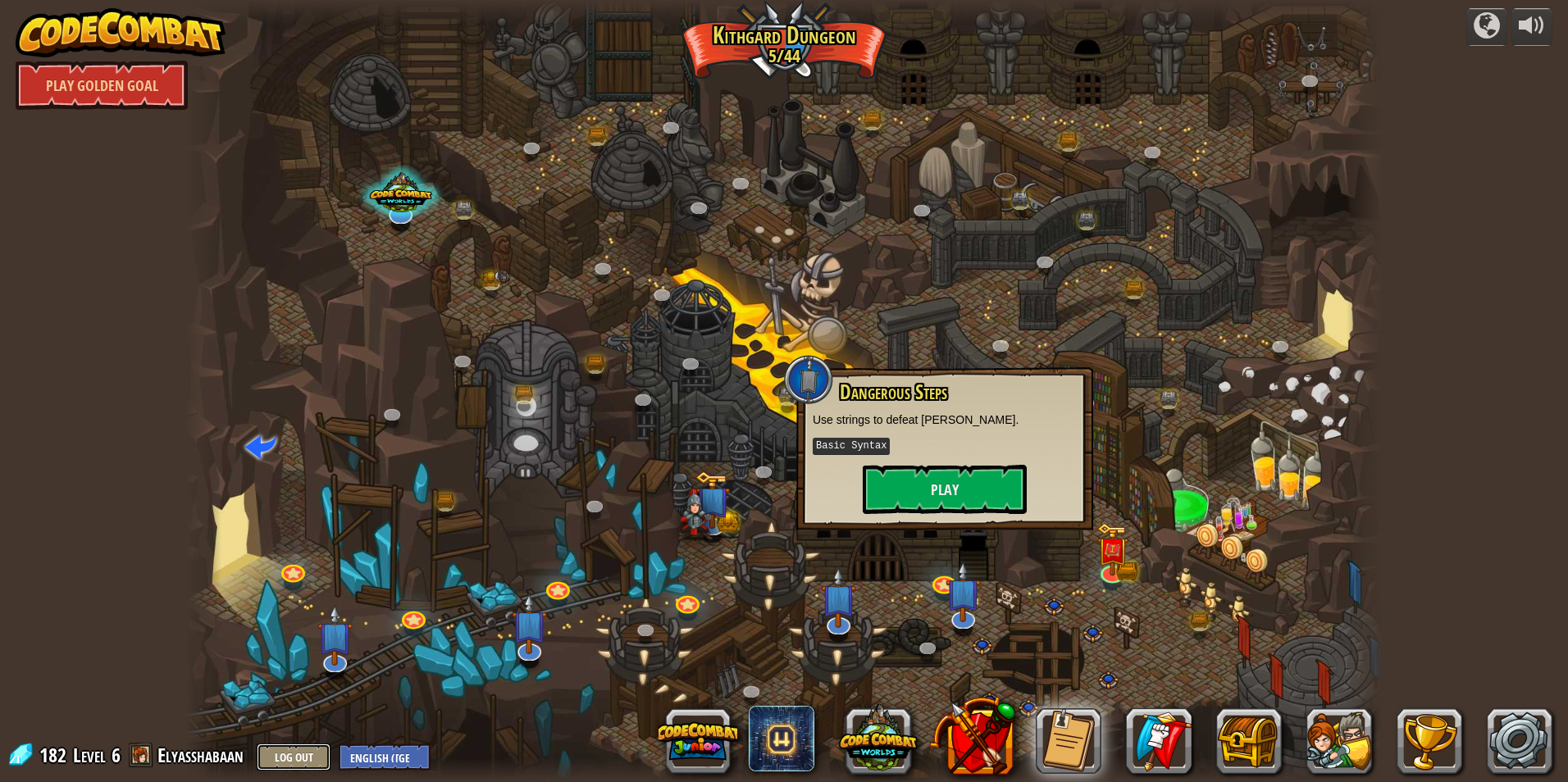
click at [298, 759] on button "Log Out" at bounding box center [294, 756] width 74 height 27
